Goal: Task Accomplishment & Management: Manage account settings

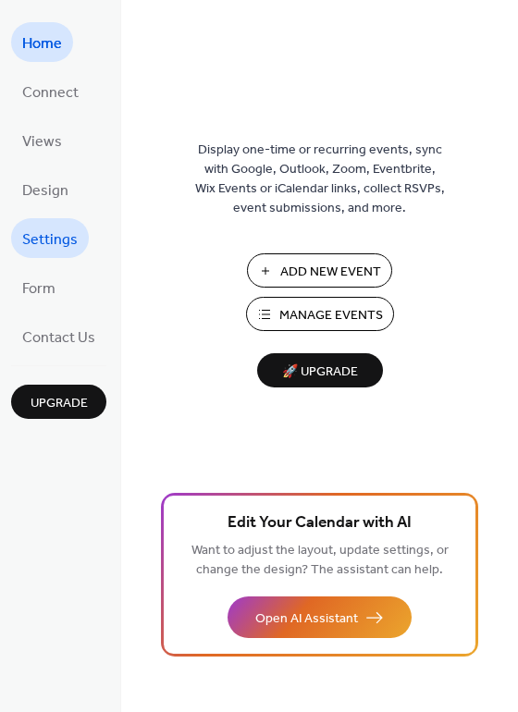
click at [62, 244] on span "Settings" at bounding box center [50, 240] width 56 height 29
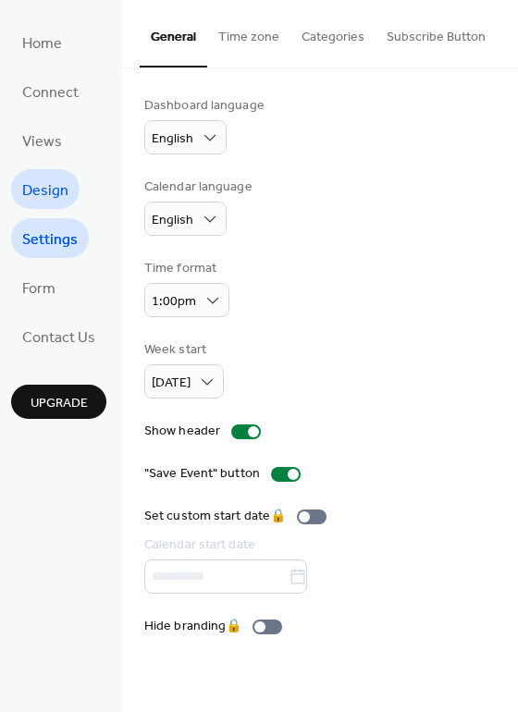
click at [47, 183] on span "Design" at bounding box center [45, 191] width 46 height 29
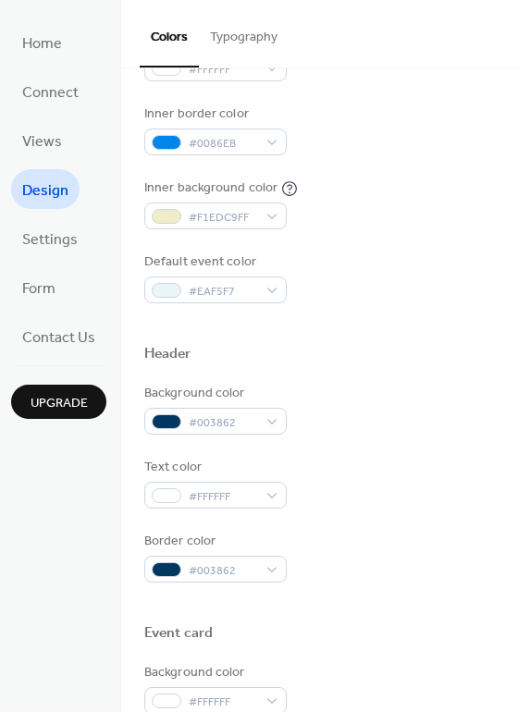
scroll to position [329, 0]
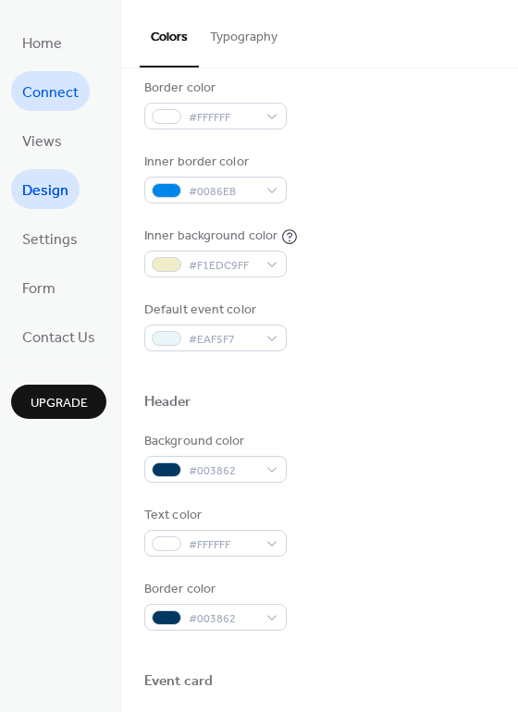
click at [58, 95] on span "Connect" at bounding box center [50, 93] width 56 height 29
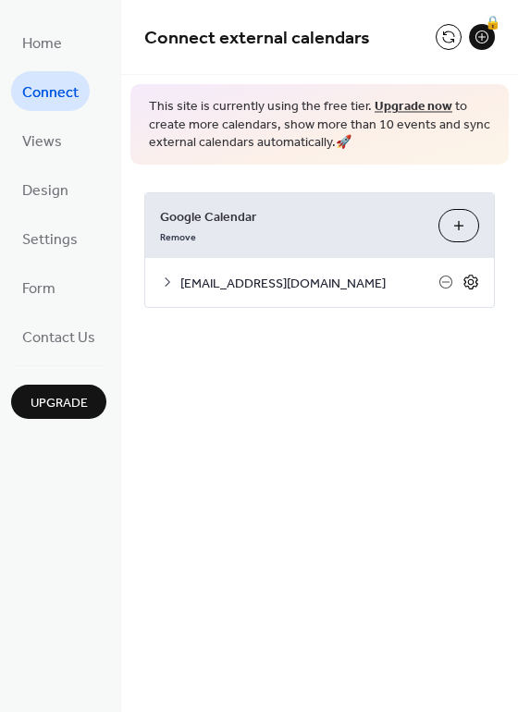
click at [463, 289] on icon at bounding box center [471, 282] width 17 height 17
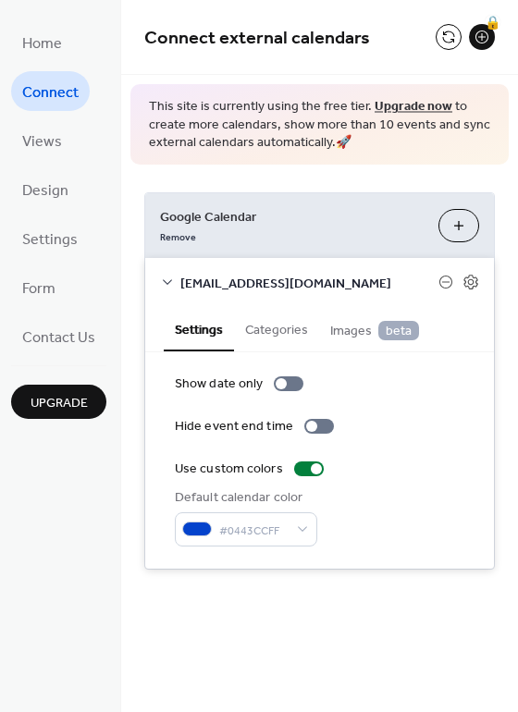
click at [280, 336] on button "Categories" at bounding box center [276, 328] width 85 height 43
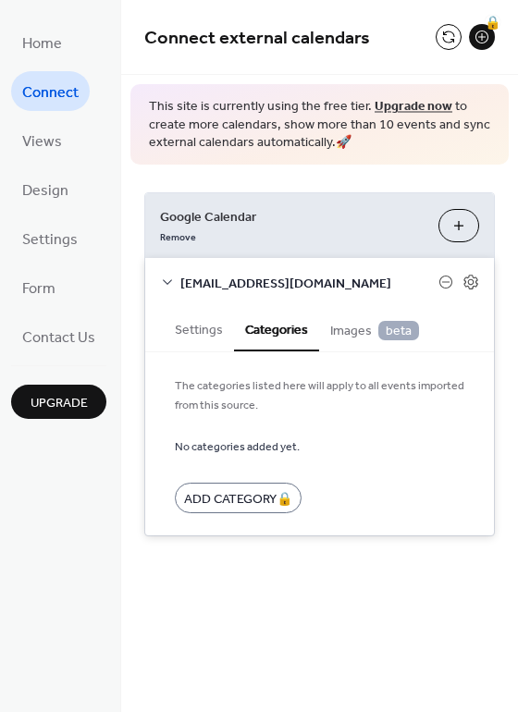
click at [344, 332] on span "Images beta" at bounding box center [374, 331] width 89 height 20
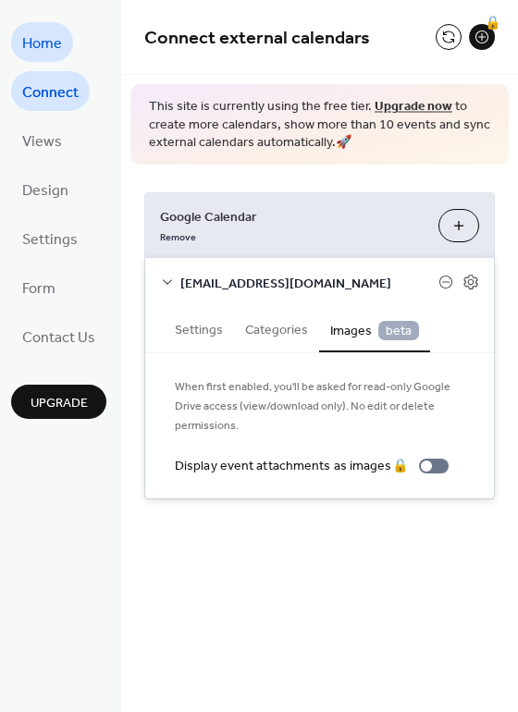
click at [38, 37] on span "Home" at bounding box center [42, 44] width 40 height 29
